Goal: Task Accomplishment & Management: Manage account settings

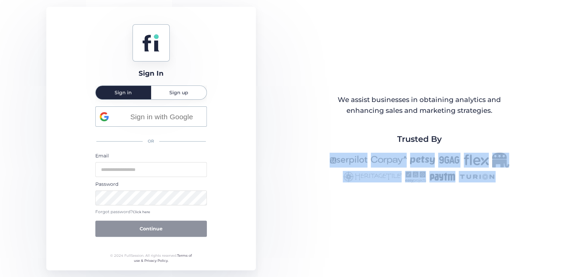
drag, startPoint x: 324, startPoint y: 164, endPoint x: 505, endPoint y: 181, distance: 181.8
click at [505, 181] on div at bounding box center [419, 168] width 223 height 30
click at [505, 182] on div at bounding box center [419, 168] width 223 height 30
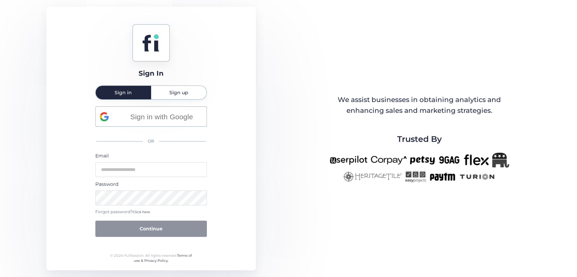
drag, startPoint x: 263, startPoint y: 72, endPoint x: 248, endPoint y: 80, distance: 16.5
click at [248, 80] on div "Sign In Sign in Sign up Sign in with Google OR Email Password Forgot password? …" at bounding box center [288, 138] width 577 height 277
drag, startPoint x: 161, startPoint y: 39, endPoint x: 142, endPoint y: 41, distance: 19.8
click at [143, 41] on div at bounding box center [151, 42] width 37 height 37
drag, startPoint x: 131, startPoint y: 40, endPoint x: 134, endPoint y: 42, distance: 3.6
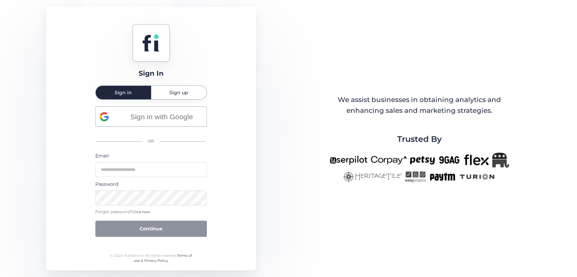
click at [134, 42] on div "Sign In Sign in Sign up Sign in with Google OR Email Password Forgot password? …" at bounding box center [151, 139] width 210 height 264
